Goal: Find specific page/section: Find specific page/section

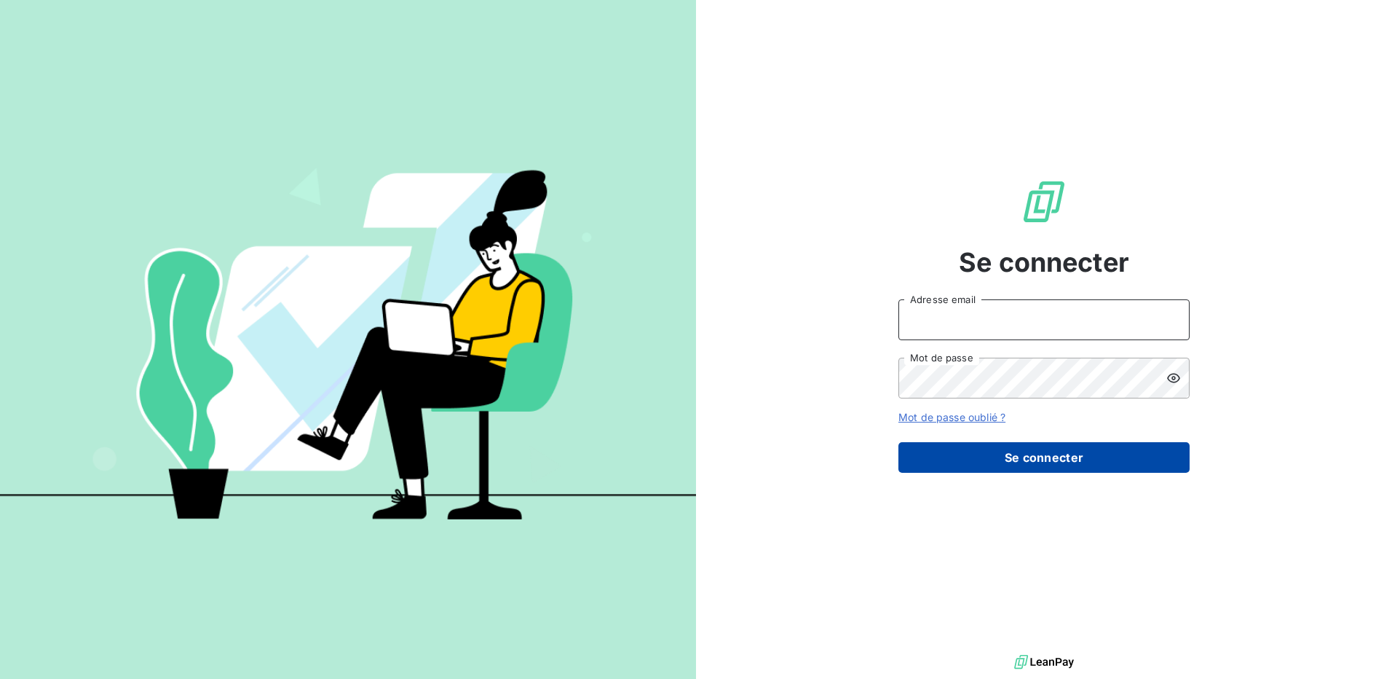
type input "vitryc@arceurope.fr"
click at [1038, 462] on button "Se connecter" at bounding box center [1044, 457] width 291 height 31
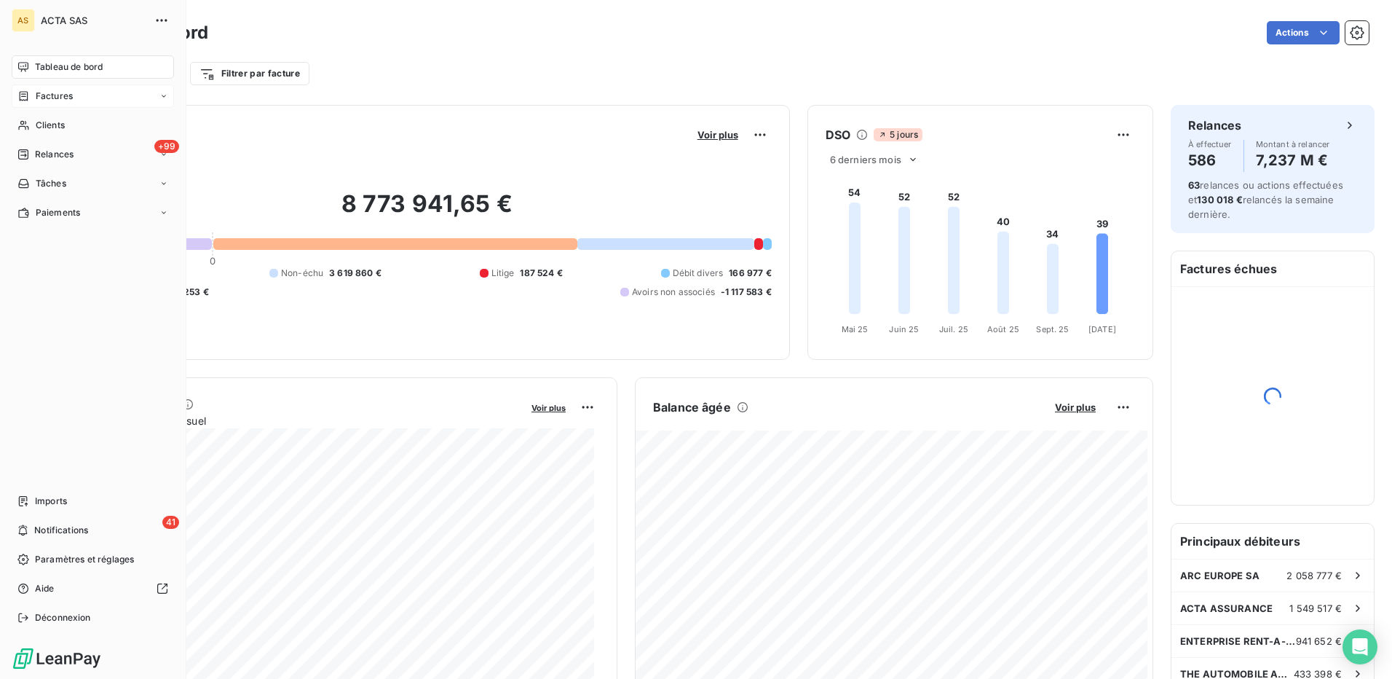
click at [34, 103] on div "Factures" at bounding box center [93, 95] width 162 height 23
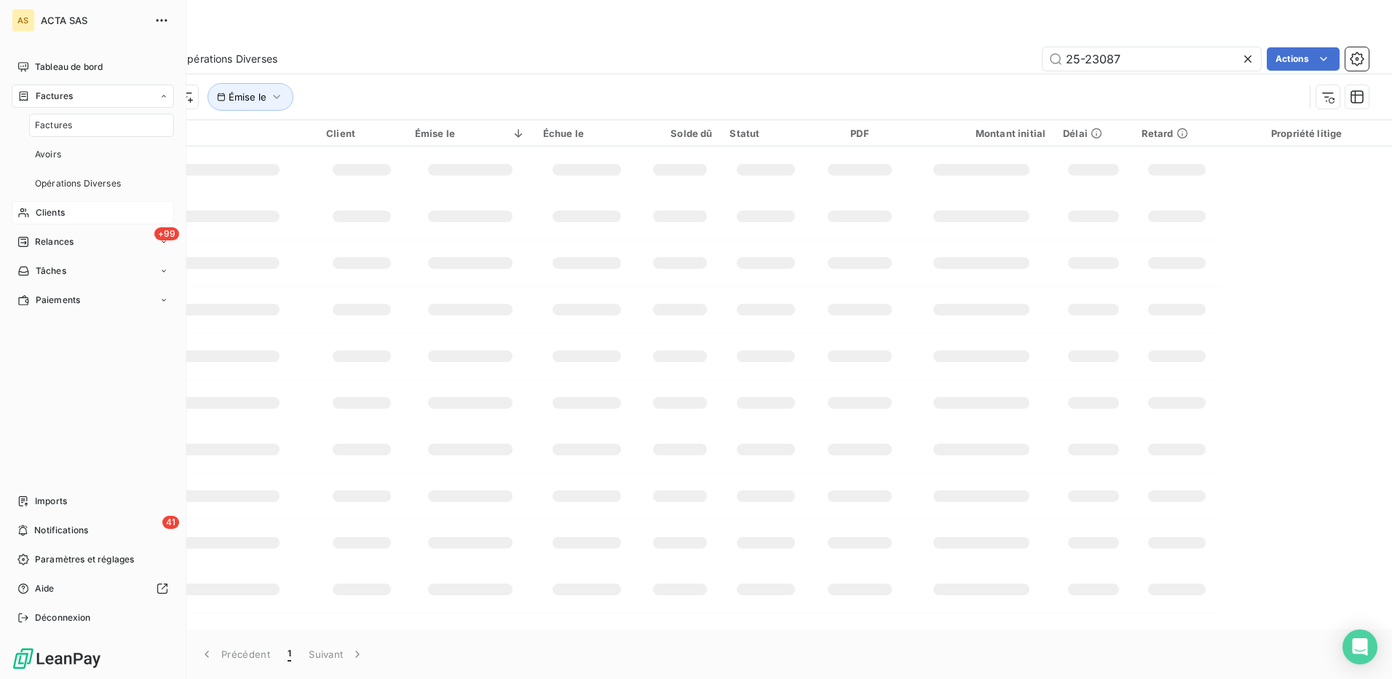
click at [59, 211] on span "Clients" at bounding box center [50, 212] width 29 height 13
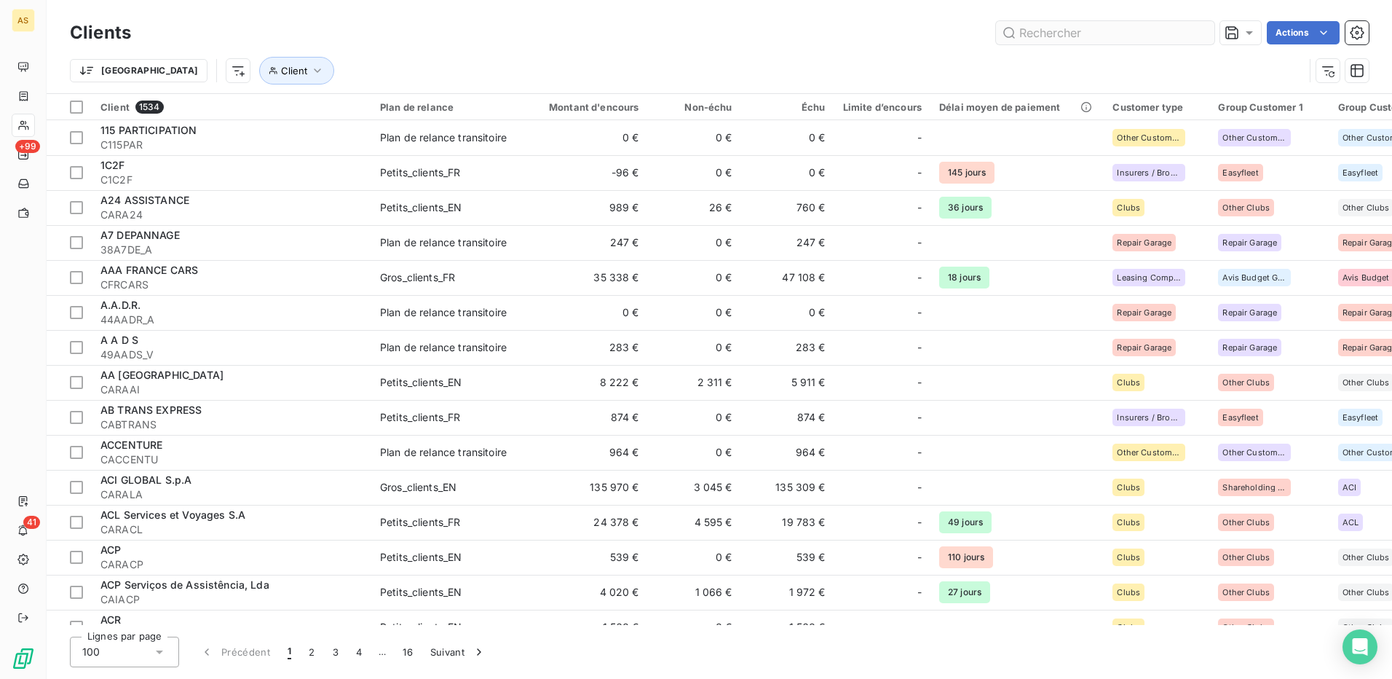
click at [1089, 31] on input "text" at bounding box center [1105, 32] width 218 height 23
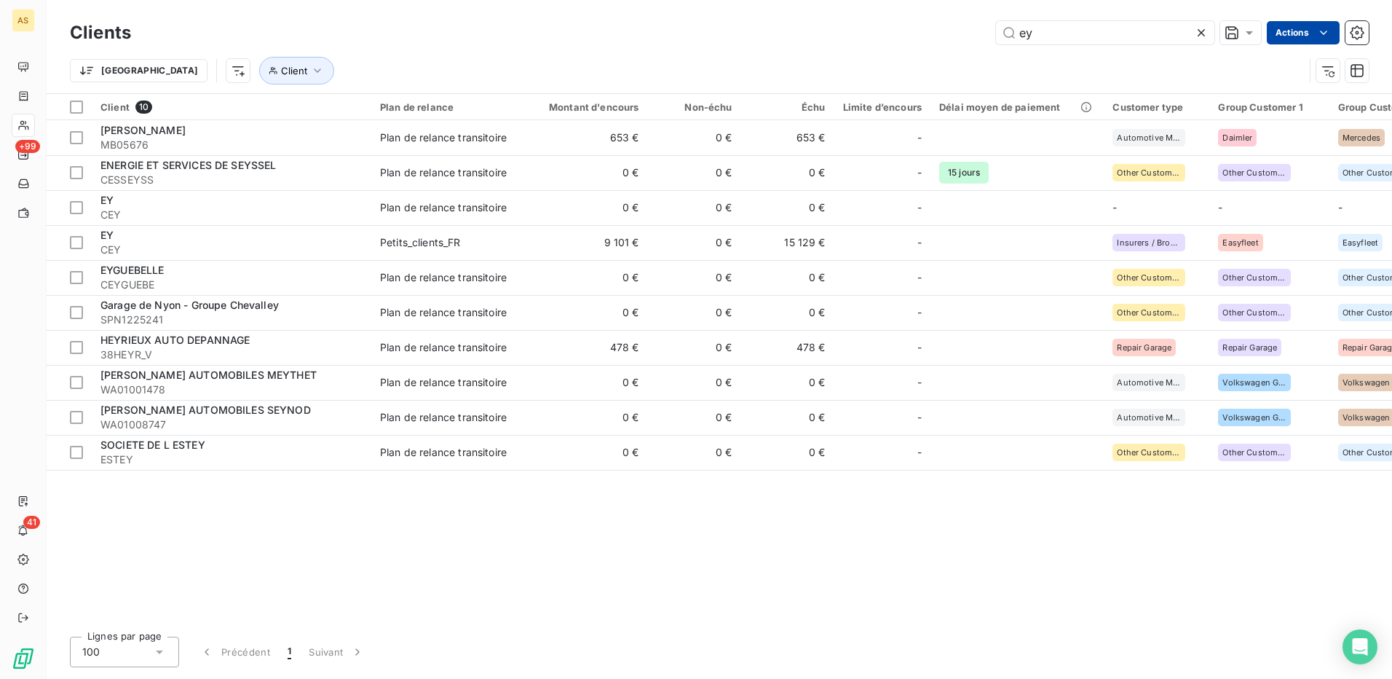
type input "ey"
click at [1297, 27] on html "AS +99 41 Clients ey Actions Propriétés Clients Voir le tableau de bord (10 cli…" at bounding box center [696, 339] width 1392 height 679
click at [154, 72] on html "AS +99 41 Clients ey Actions Propriétés Clients Voir le tableau de bord (10 cli…" at bounding box center [696, 339] width 1392 height 679
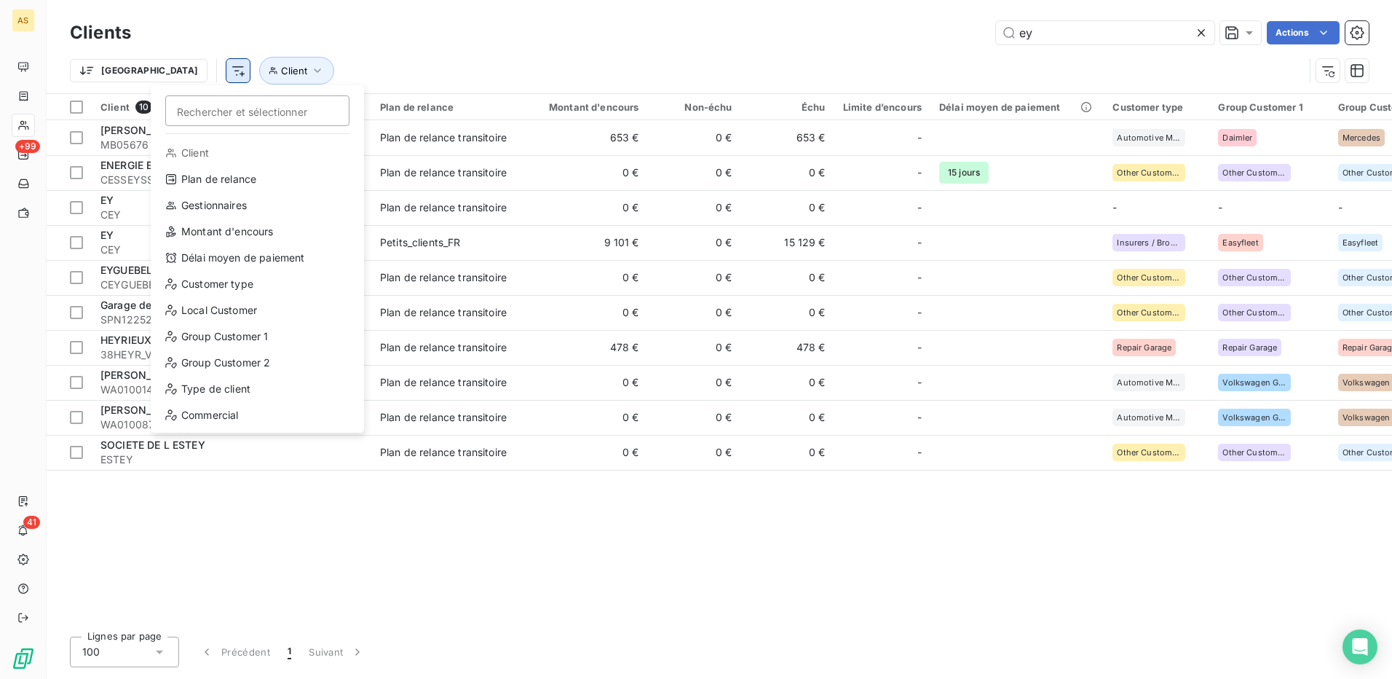
click at [162, 72] on html "AS +99 41 Clients ey Actions Trier Rechercher et sélectionner Client Plan de re…" at bounding box center [696, 339] width 1392 height 679
click at [99, 72] on html "AS +99 41 Clients ey Actions Trier Rechercher et sélectionner Client Plan de re…" at bounding box center [696, 339] width 1392 height 679
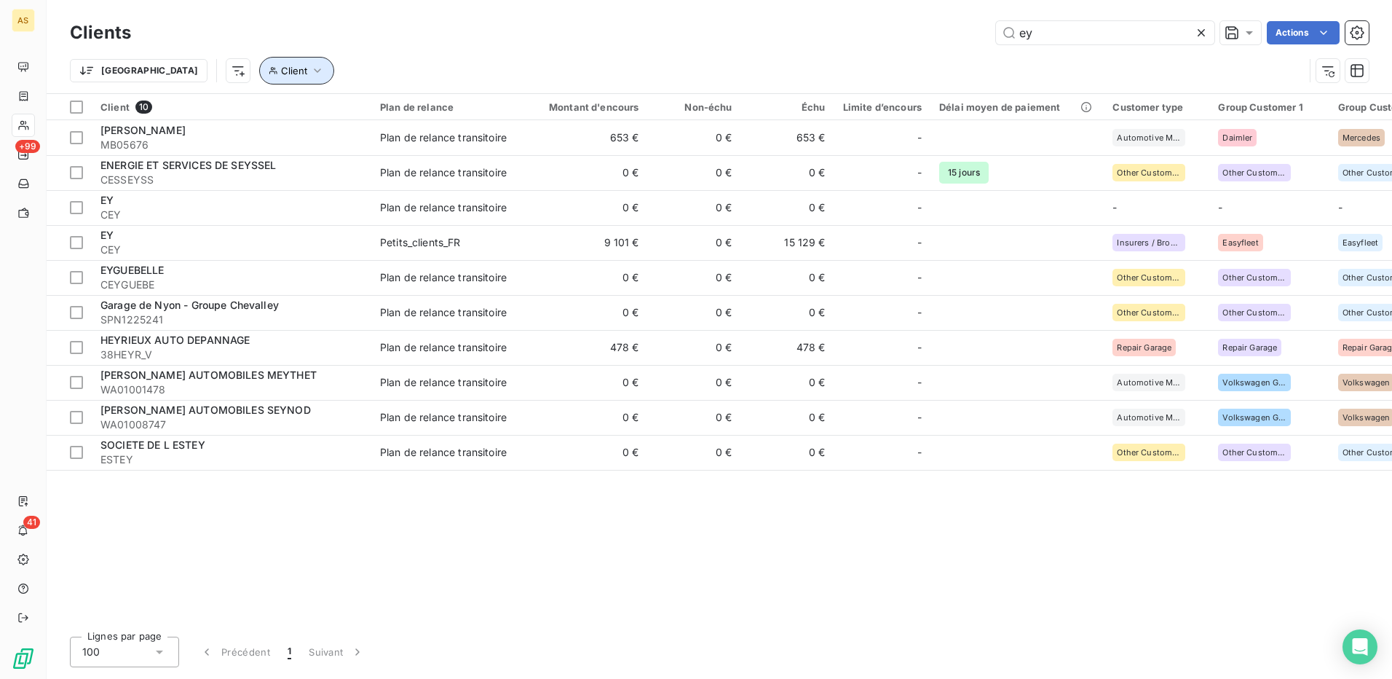
click at [281, 66] on span "Client" at bounding box center [294, 71] width 26 height 12
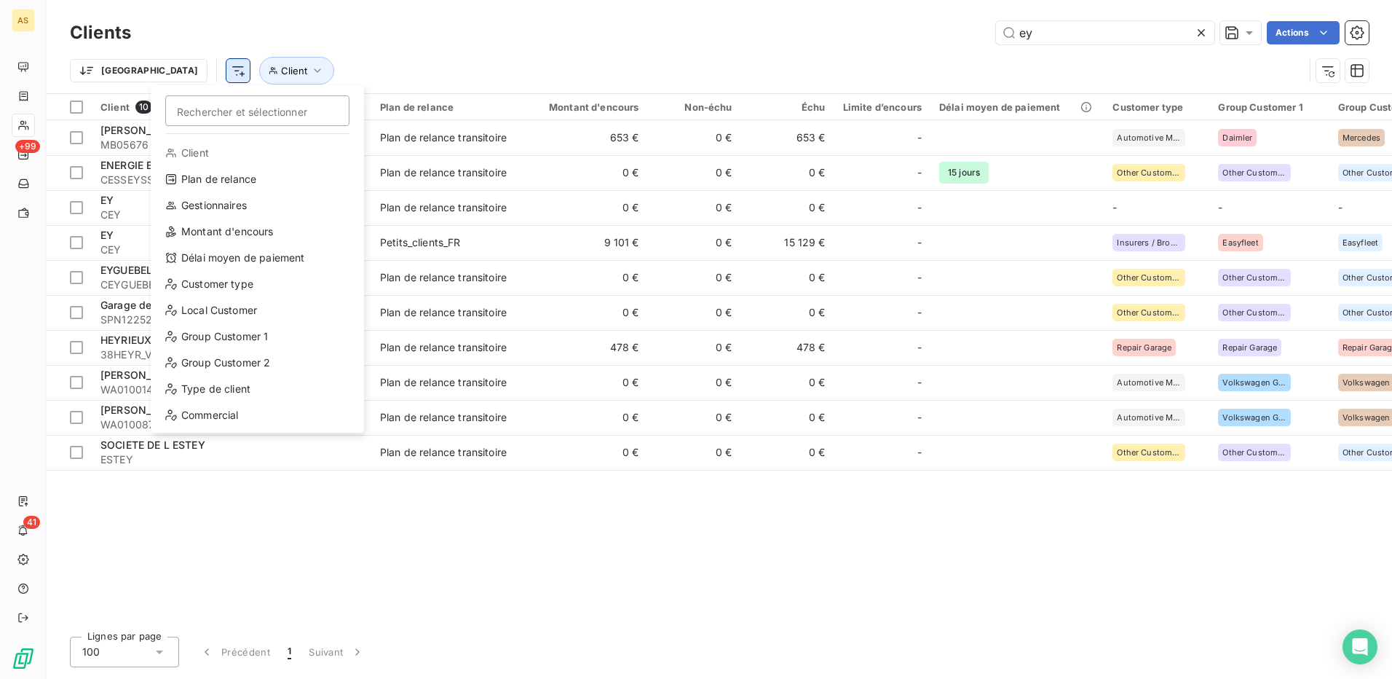
click at [158, 71] on html "AS +99 41 Clients ey Actions Trier Rechercher et sélectionner Client Plan de re…" at bounding box center [696, 339] width 1392 height 679
click at [202, 185] on div "Plan de relance" at bounding box center [258, 178] width 202 height 23
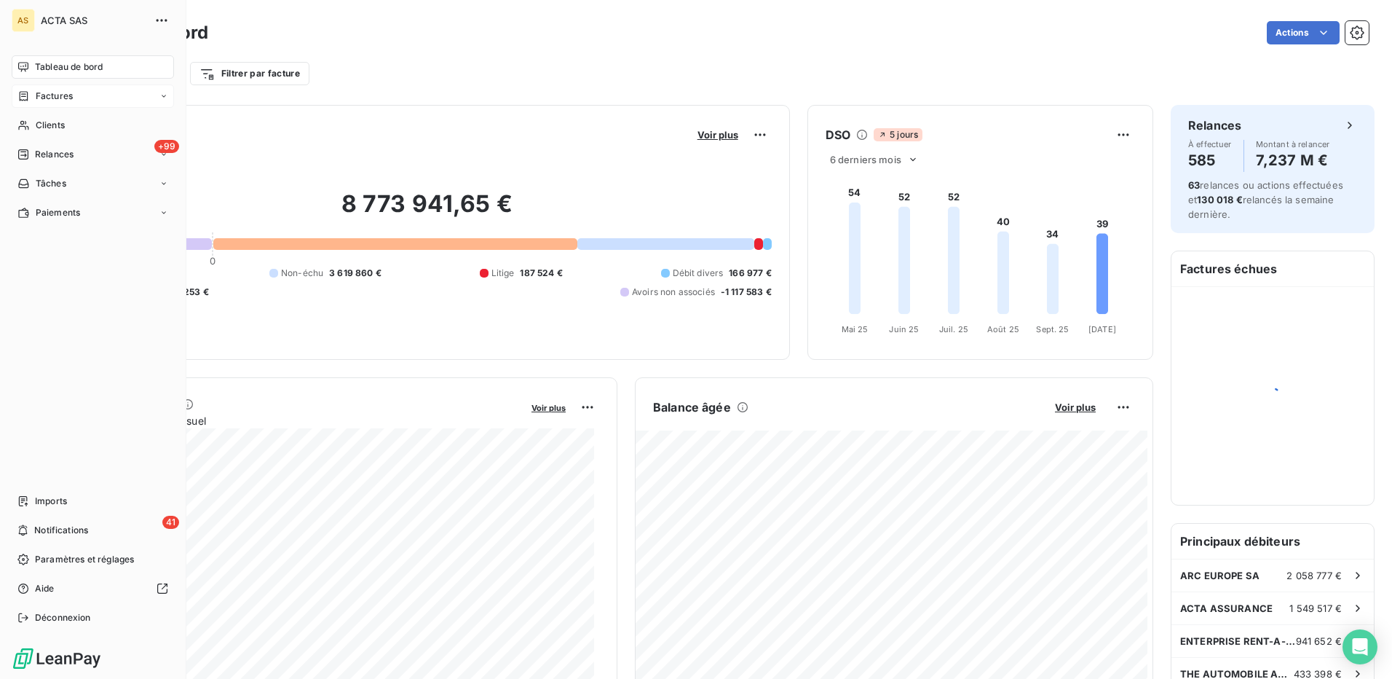
click at [52, 95] on span "Factures" at bounding box center [54, 96] width 37 height 13
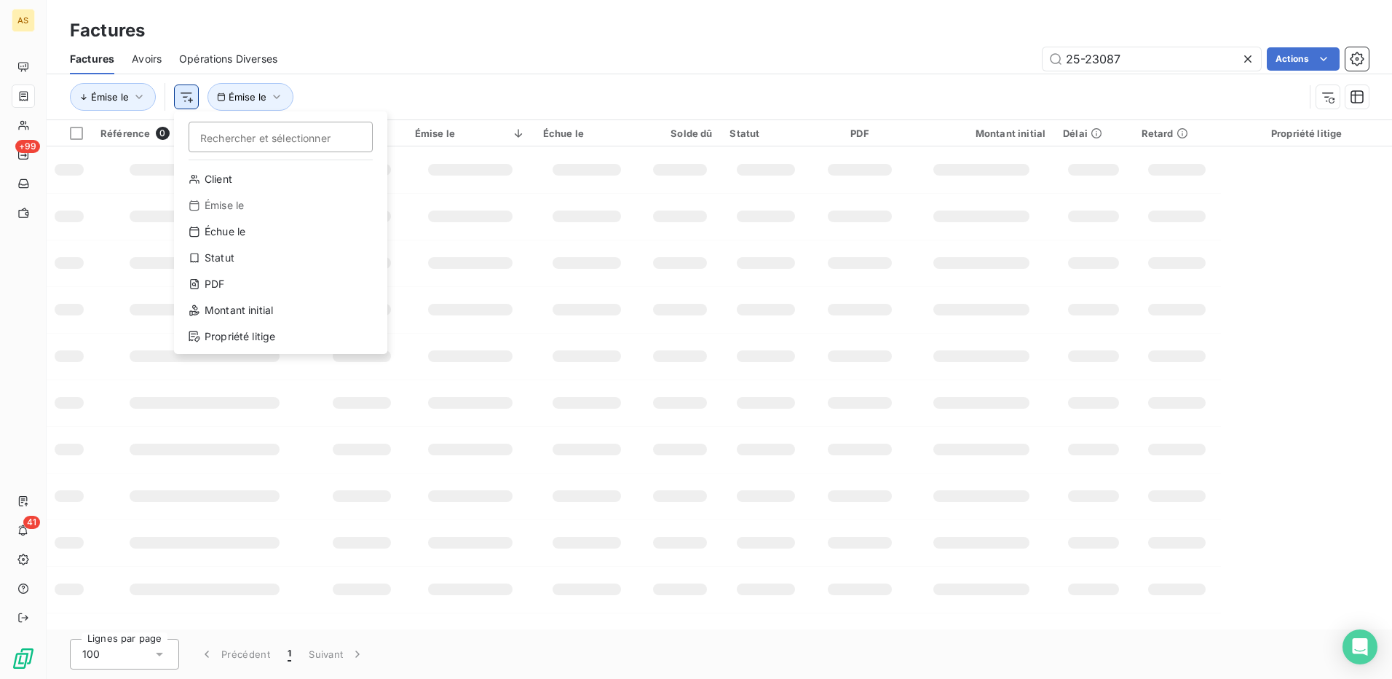
click at [188, 103] on html "AS +99 41 Factures Factures Avoirs Opérations Diverses 25-23087 Actions Émise l…" at bounding box center [696, 339] width 1392 height 679
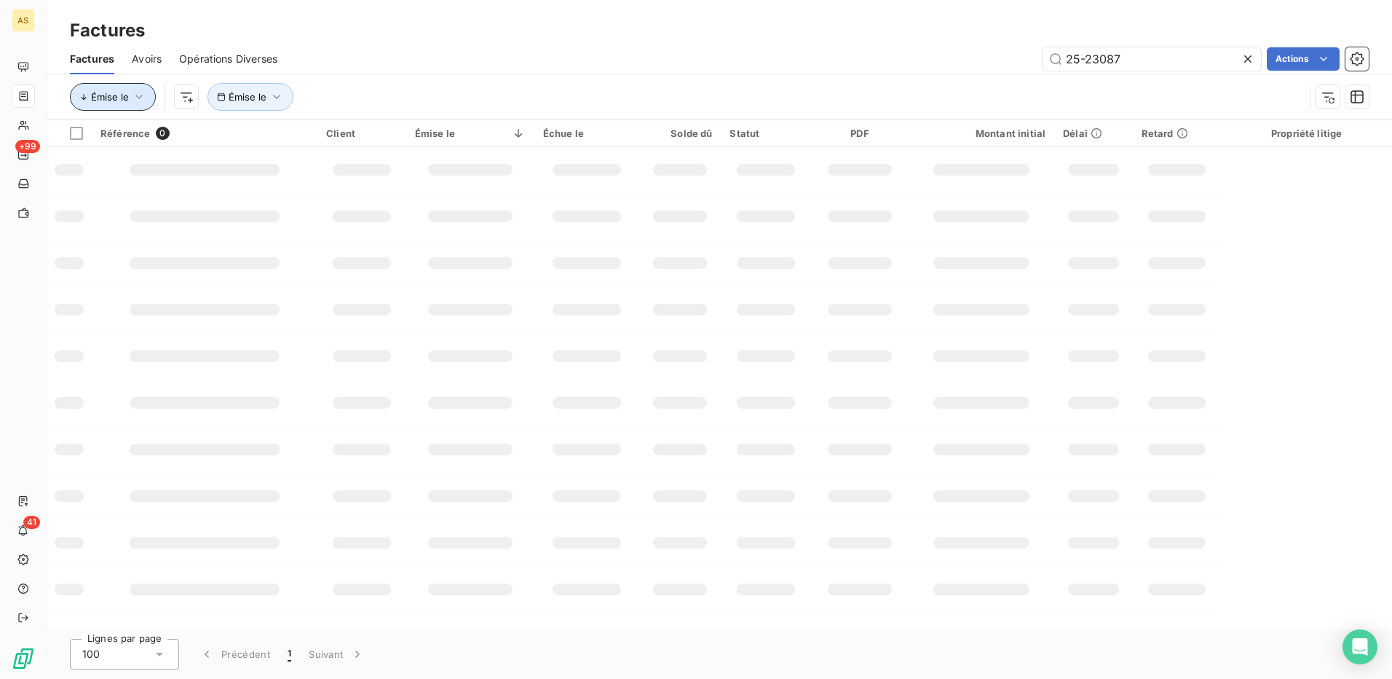
click at [136, 98] on icon "button" at bounding box center [139, 97] width 15 height 15
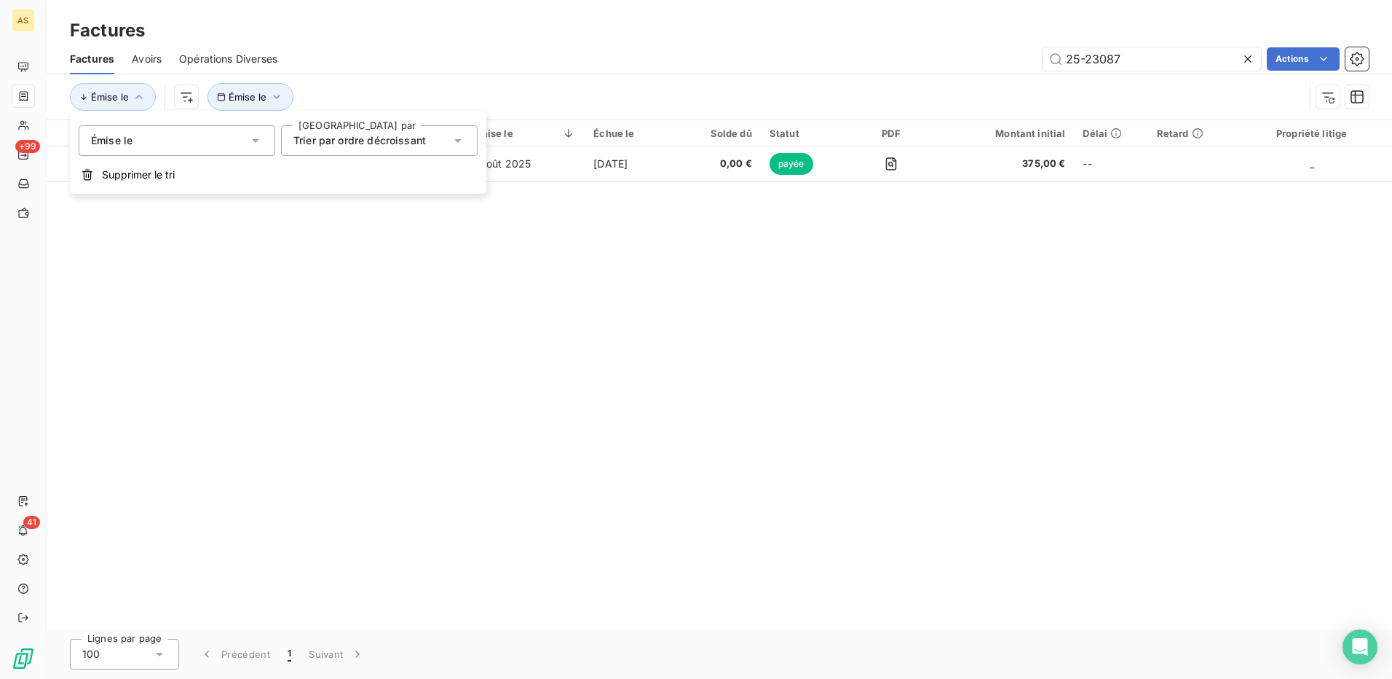
click at [412, 73] on div "Factures Avoirs Opérations Diverses 25-23087 Actions" at bounding box center [720, 59] width 1346 height 31
drag, startPoint x: 1131, startPoint y: 65, endPoint x: 1043, endPoint y: 63, distance: 88.1
click at [1043, 63] on input "25-23087" at bounding box center [1152, 58] width 218 height 23
paste input "8032"
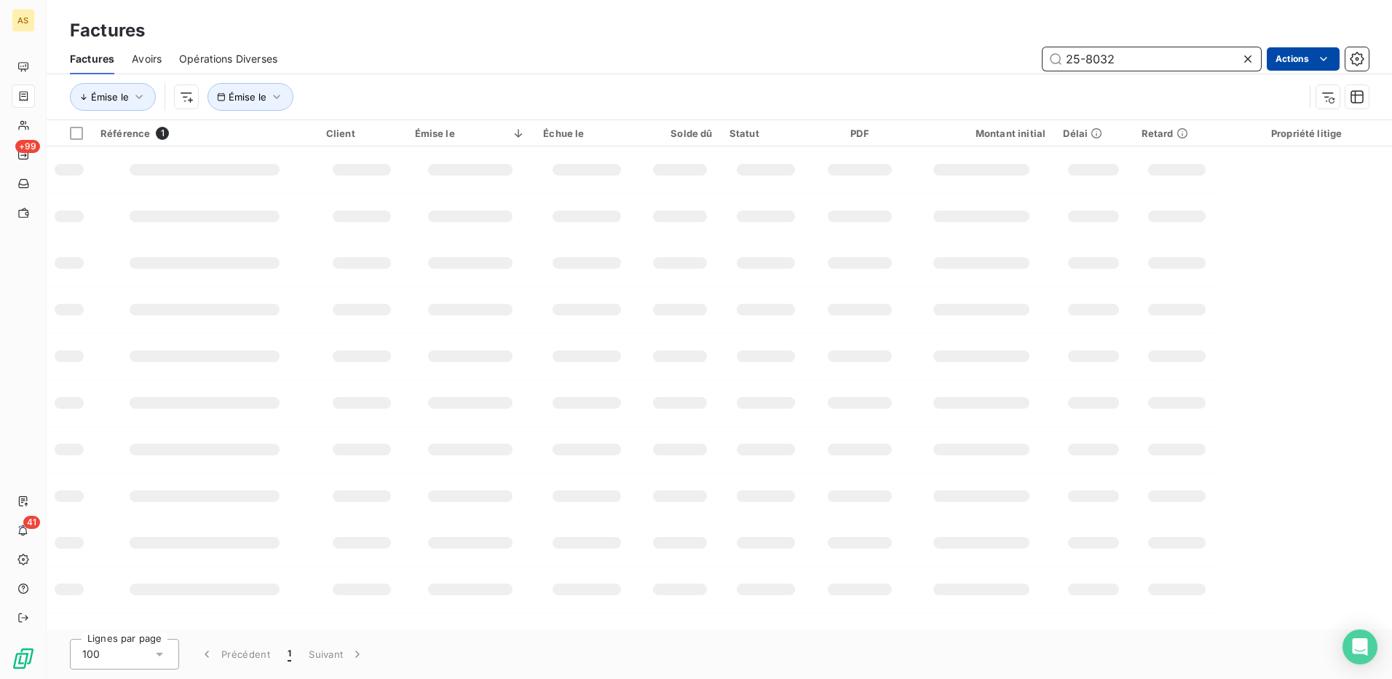
type input "25-8032"
click at [1292, 55] on html "AS +99 41 Factures Factures Avoirs Opérations Diverses 25-8032 Actions Émise le…" at bounding box center [696, 339] width 1392 height 679
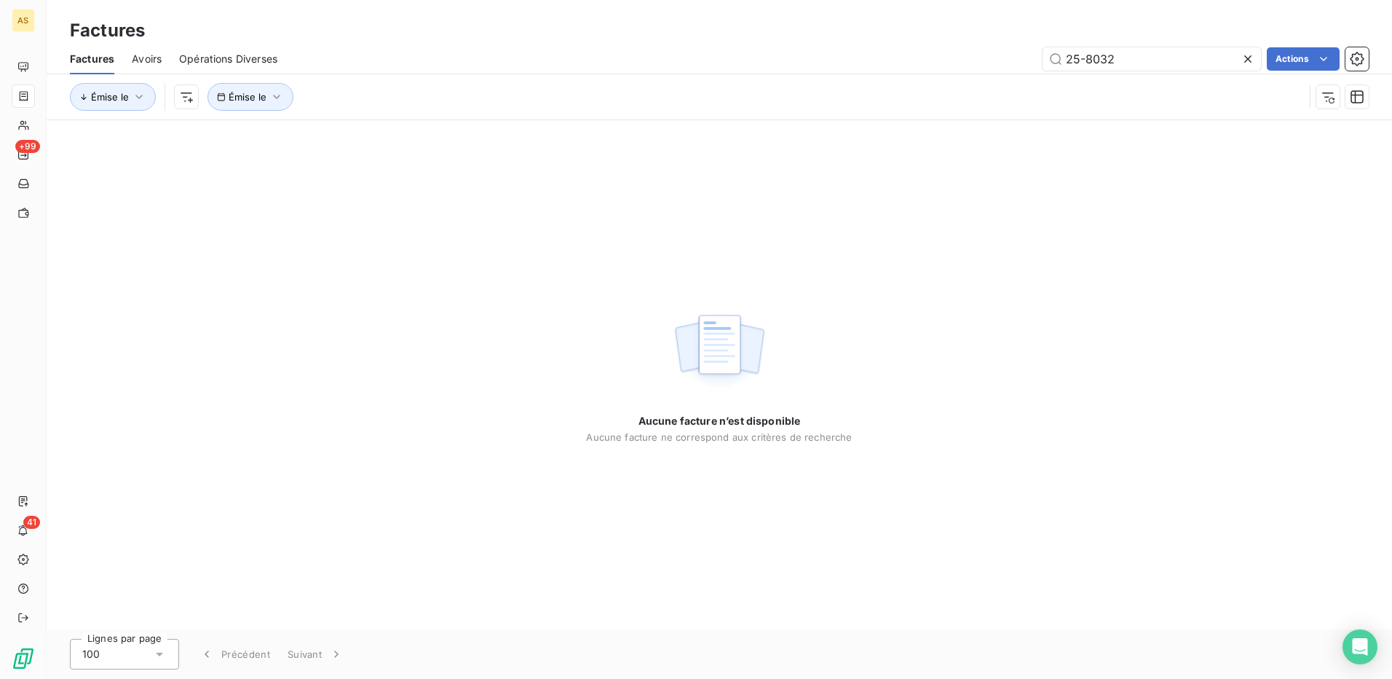
click at [1290, 55] on html "AS +99 41 Factures Factures Avoirs Opérations Diverses 25-8032 Actions Émise le…" at bounding box center [696, 339] width 1392 height 679
click at [1172, 56] on input "25-8032" at bounding box center [1152, 58] width 218 height 23
click at [156, 66] on span "Avoirs" at bounding box center [147, 59] width 30 height 15
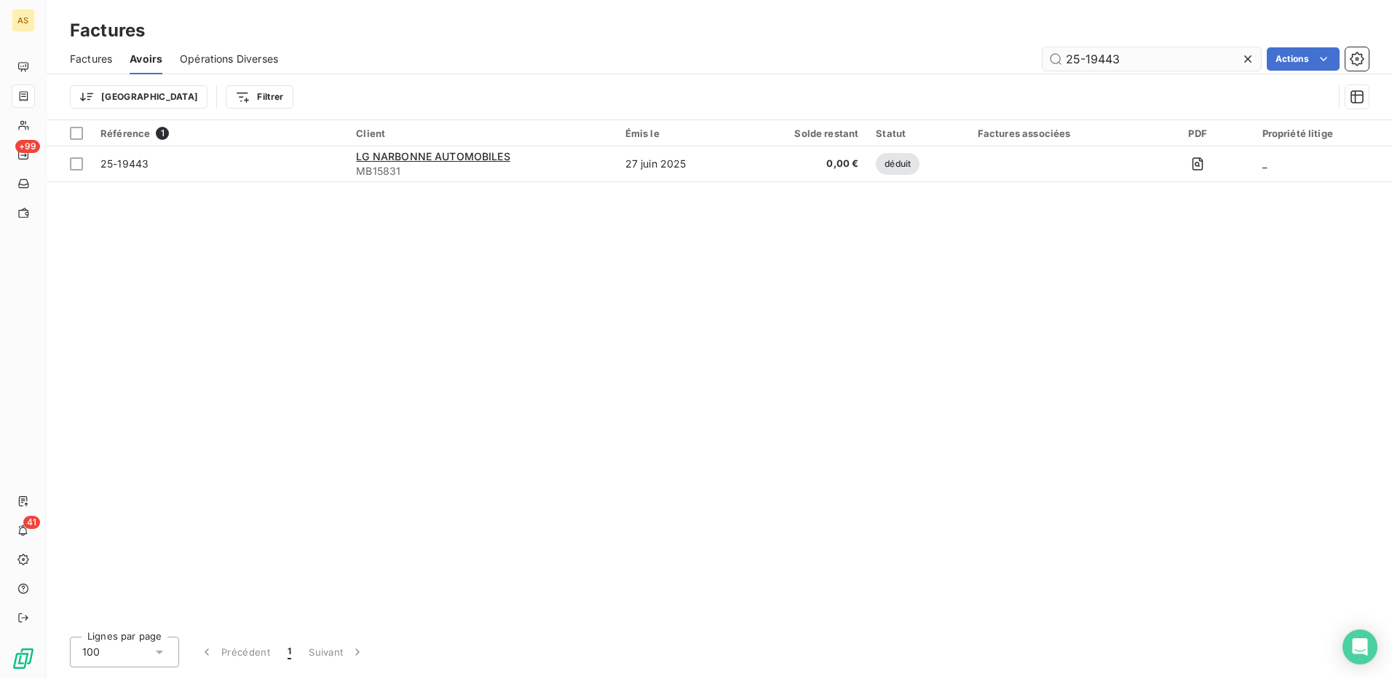
drag, startPoint x: 1145, startPoint y: 62, endPoint x: 1068, endPoint y: 64, distance: 77.2
click at [1068, 64] on input "25-19443" at bounding box center [1152, 58] width 218 height 23
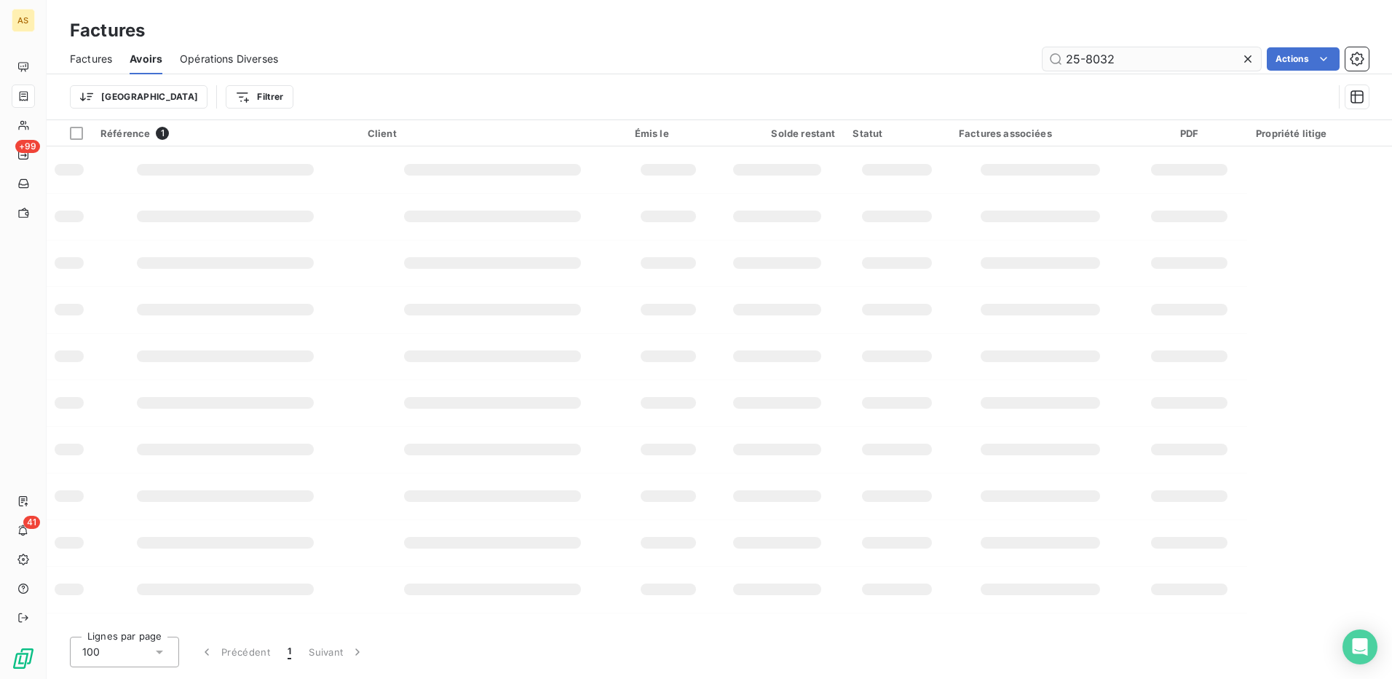
click at [1185, 56] on input "25-8032" at bounding box center [1152, 58] width 218 height 23
type input "25-8032"
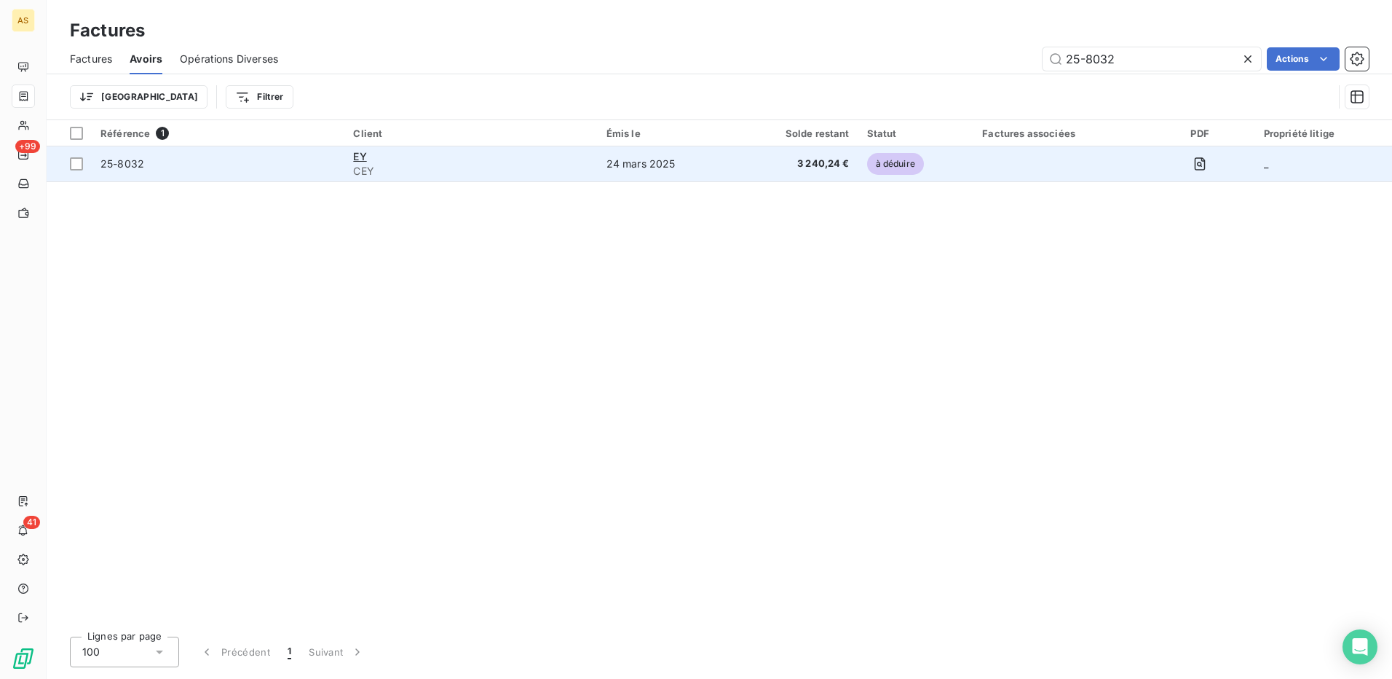
click at [125, 168] on span "25-8032" at bounding box center [122, 163] width 44 height 12
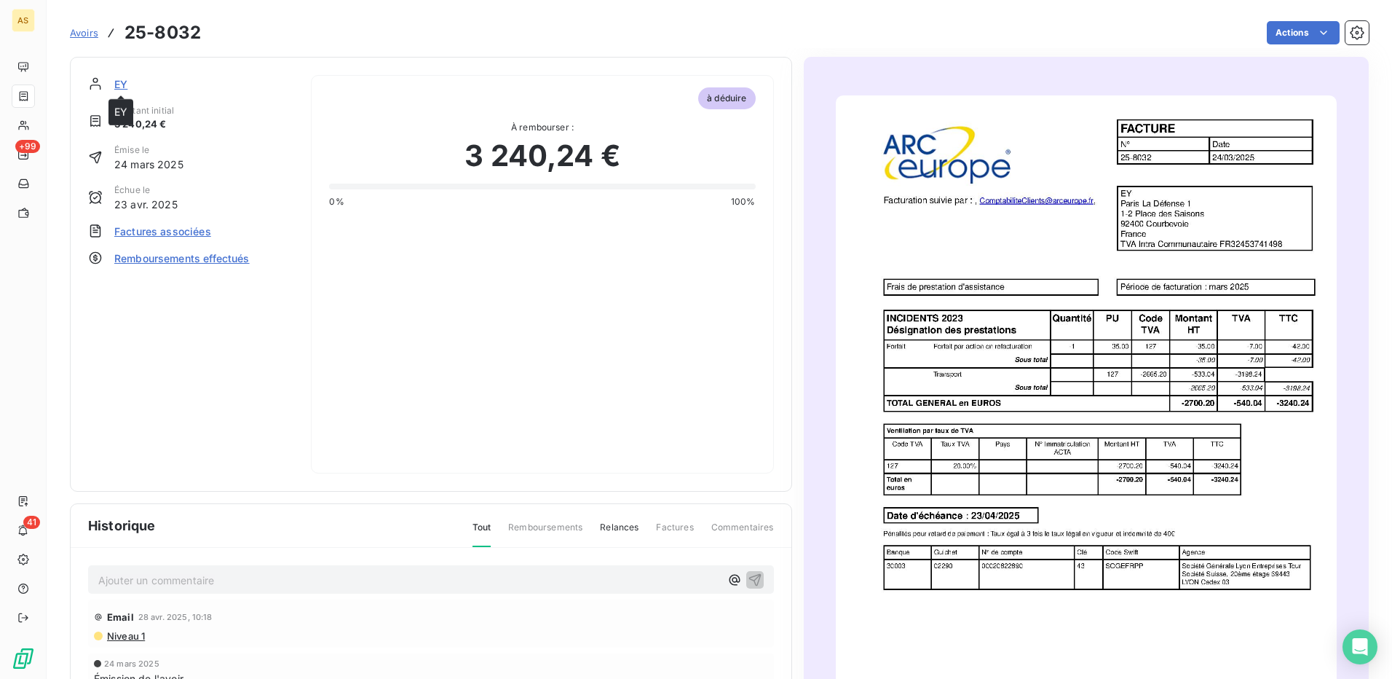
click at [119, 86] on span "EY" at bounding box center [120, 83] width 13 height 15
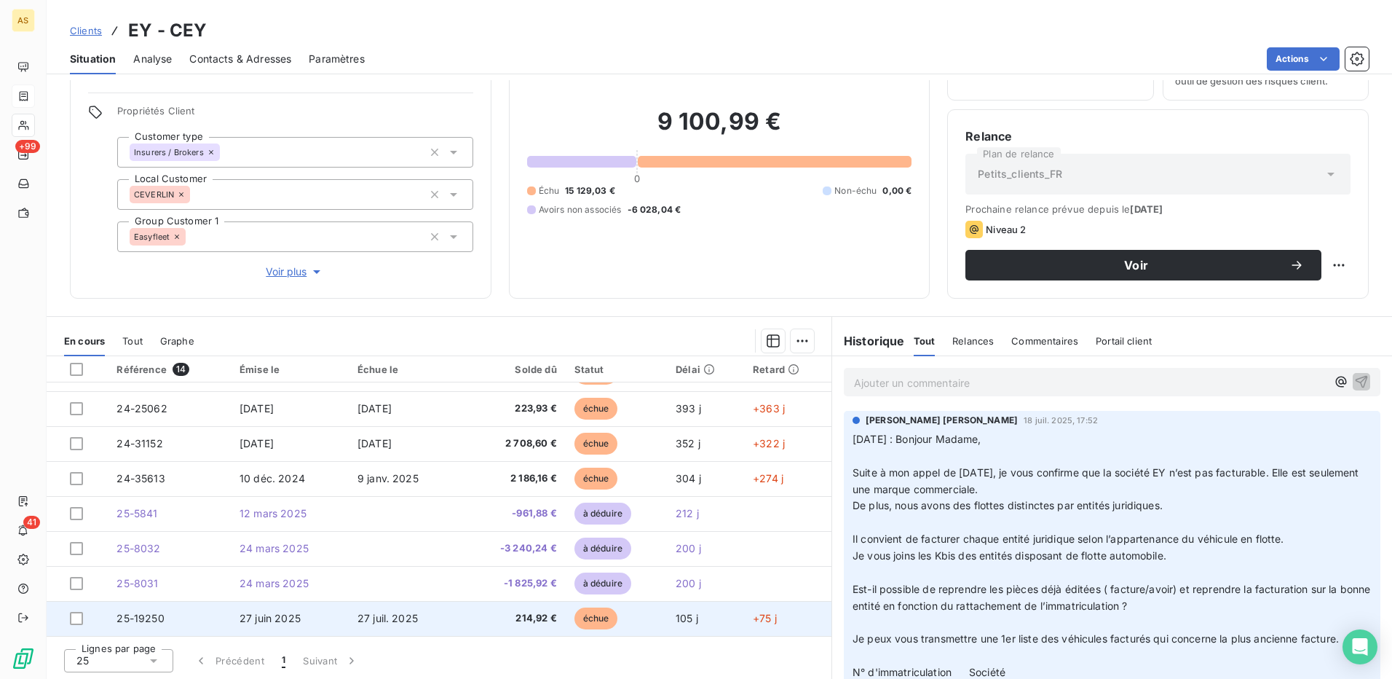
scroll to position [83, 0]
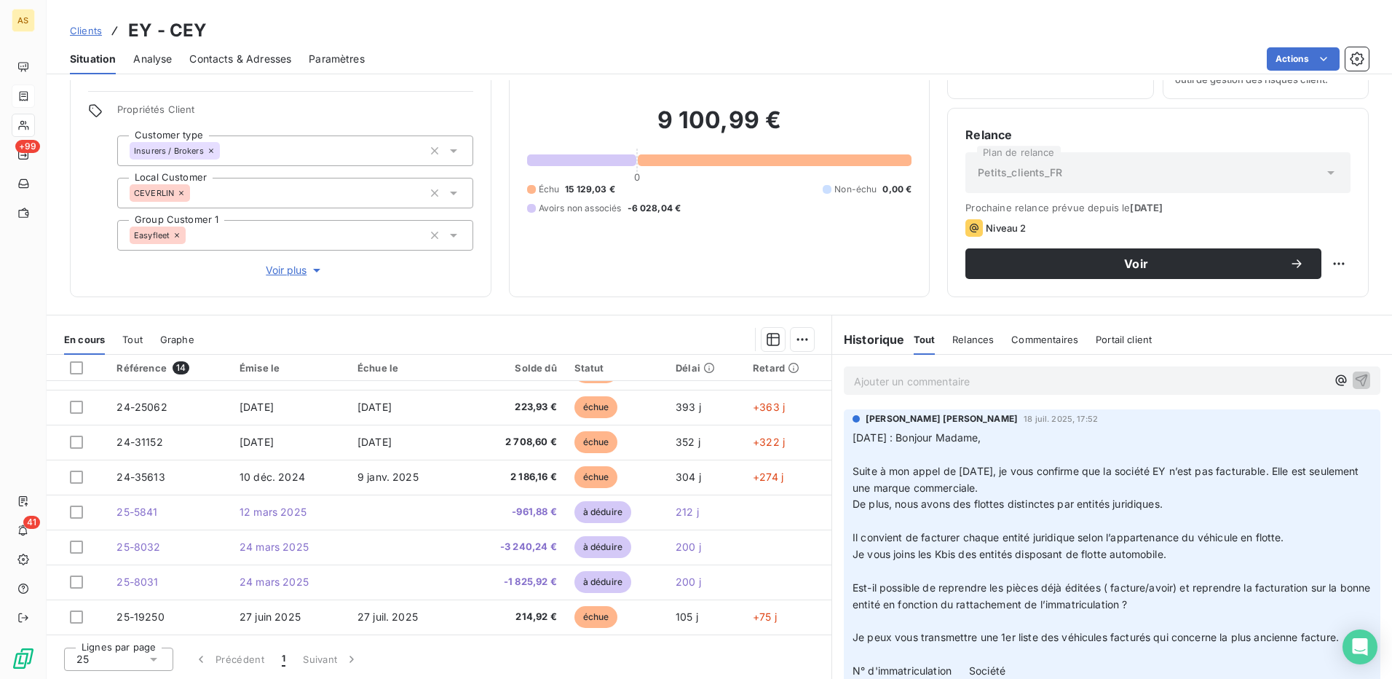
click at [935, 384] on p "Ajouter un commentaire ﻿" at bounding box center [1090, 381] width 473 height 18
click at [1046, 341] on span "Commentaires" at bounding box center [1044, 339] width 67 height 12
click at [952, 382] on p "Ajouter un commentaire ﻿" at bounding box center [1090, 381] width 473 height 18
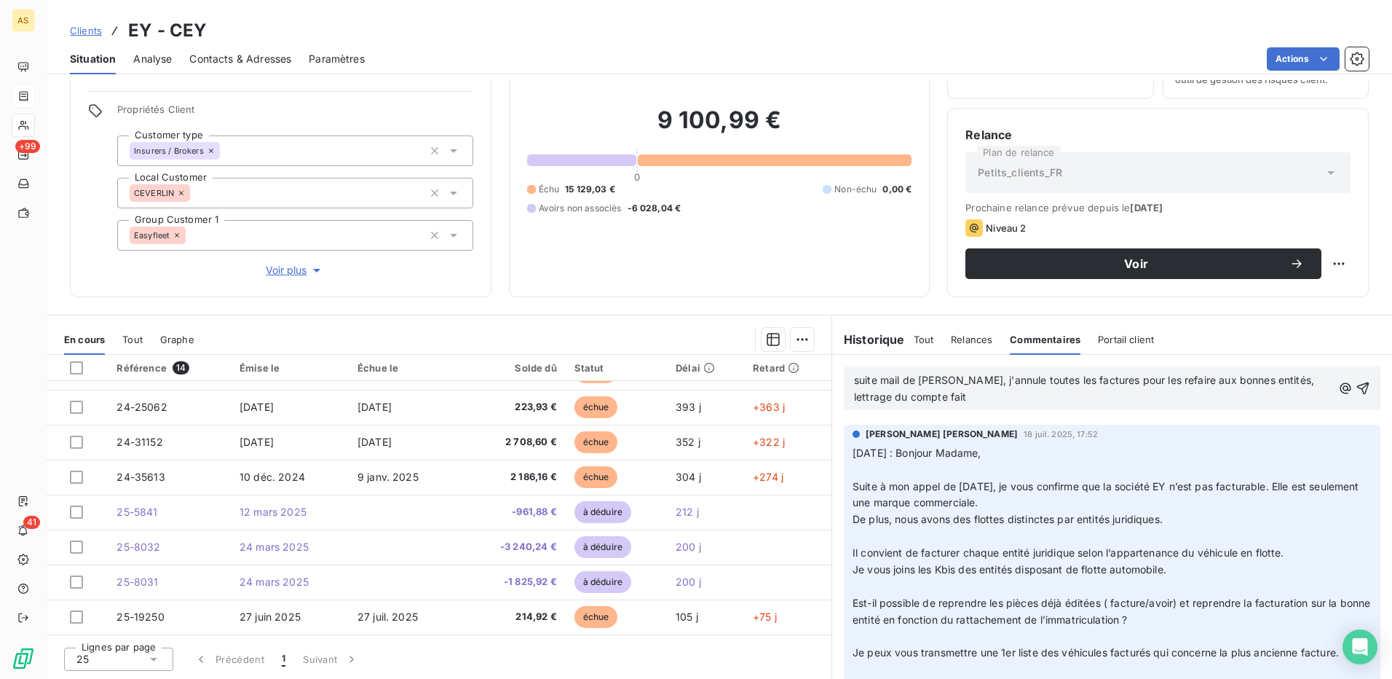
scroll to position [218, 0]
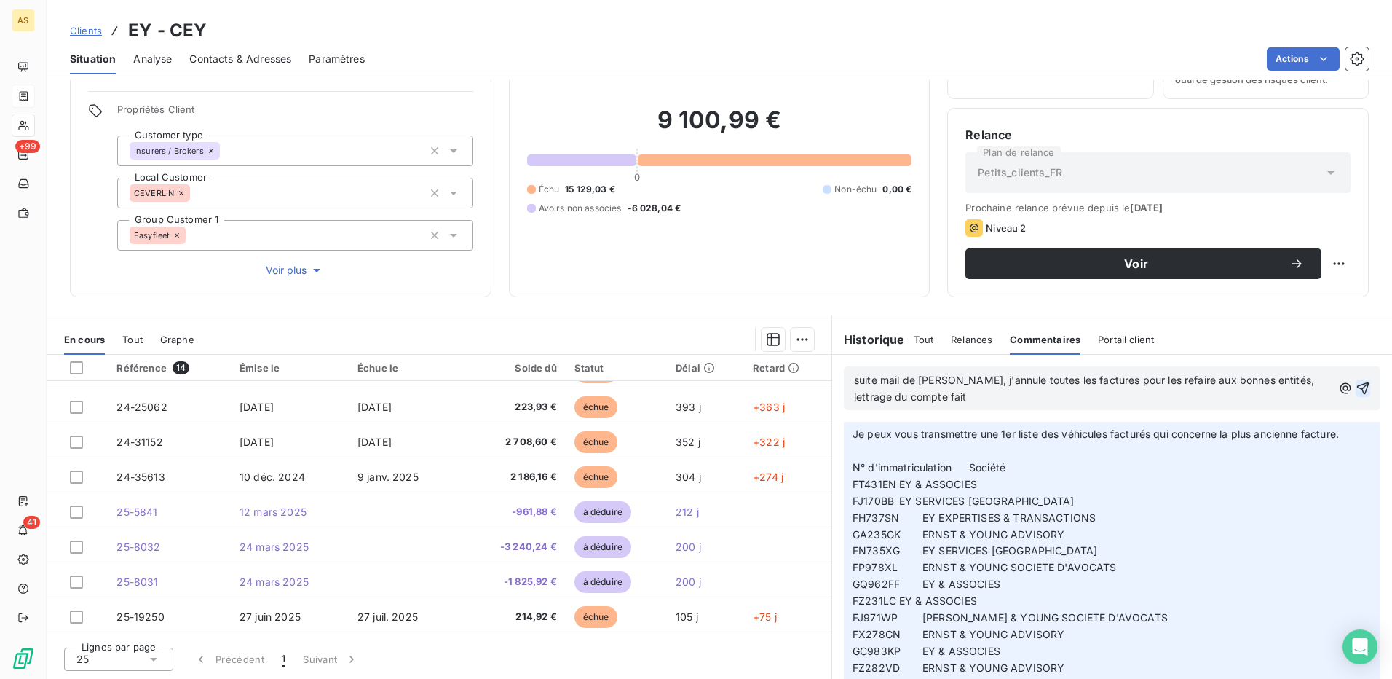
click at [1356, 393] on icon "button" at bounding box center [1363, 388] width 15 height 15
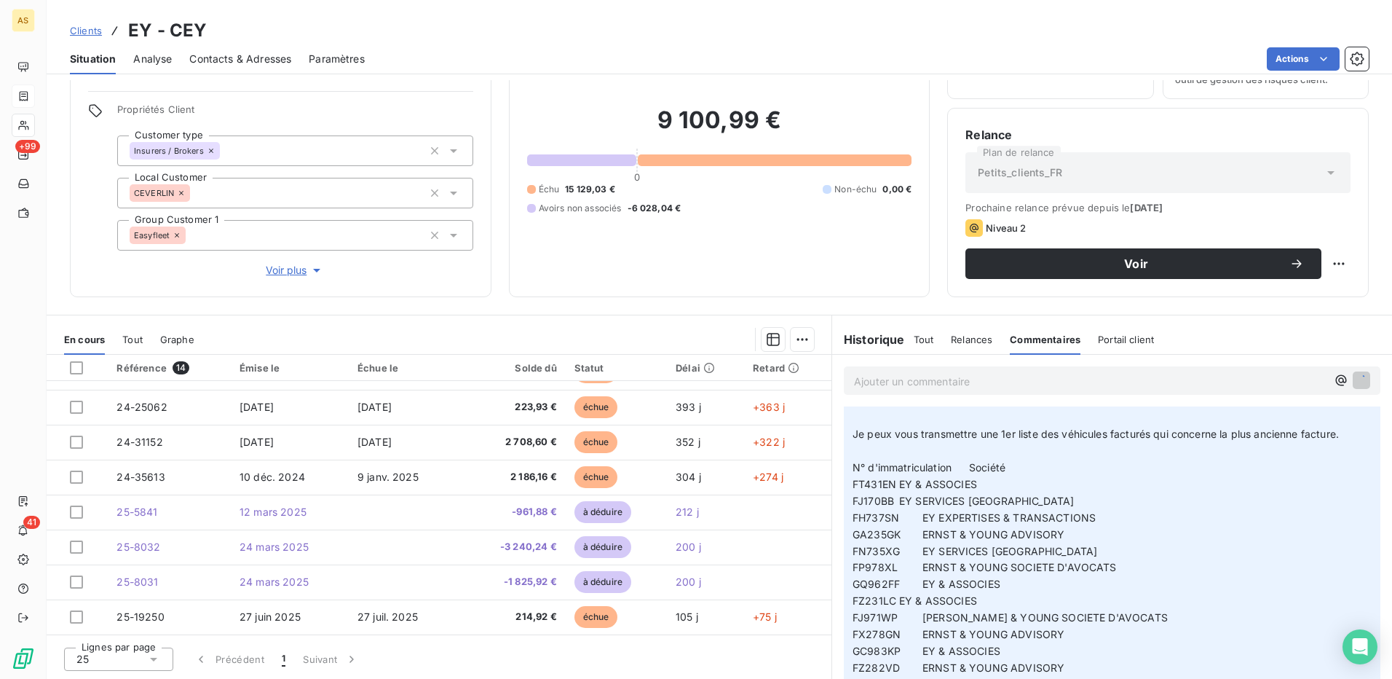
scroll to position [272, 0]
click at [956, 339] on span "Relances" at bounding box center [972, 339] width 42 height 12
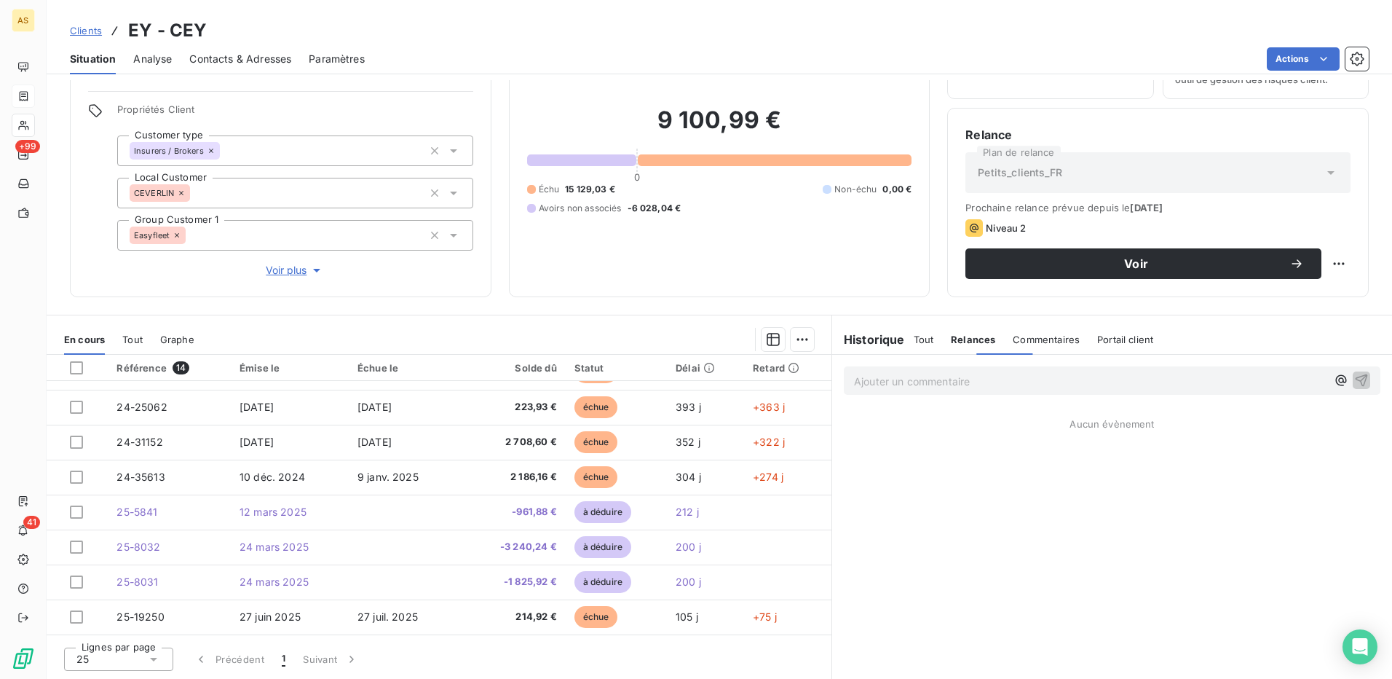
scroll to position [0, 0]
click at [1013, 339] on span "Commentaires" at bounding box center [1046, 339] width 67 height 12
